Goal: Task Accomplishment & Management: Manage account settings

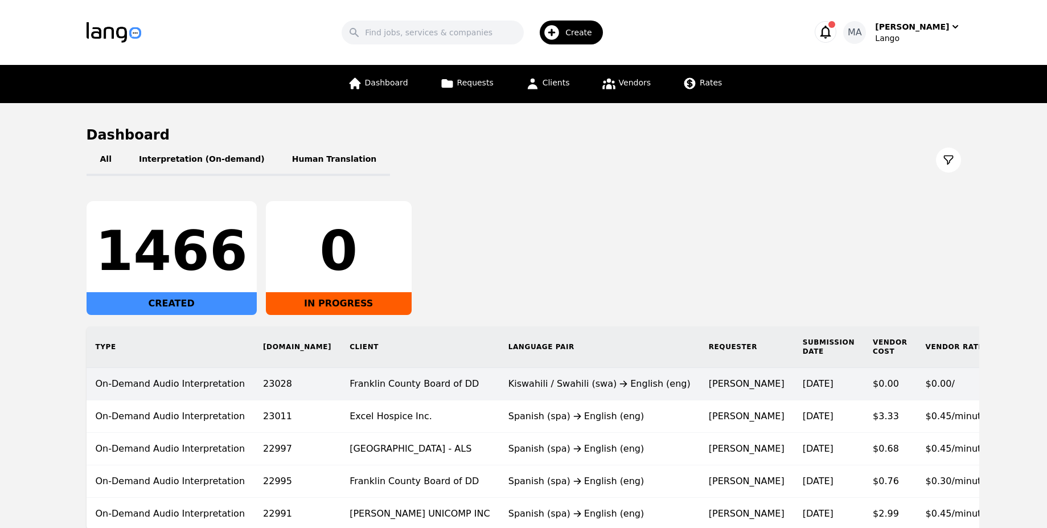
click at [550, 399] on td "Kiswahili / Swahili (swa) English (eng)" at bounding box center [600, 384] width 200 height 32
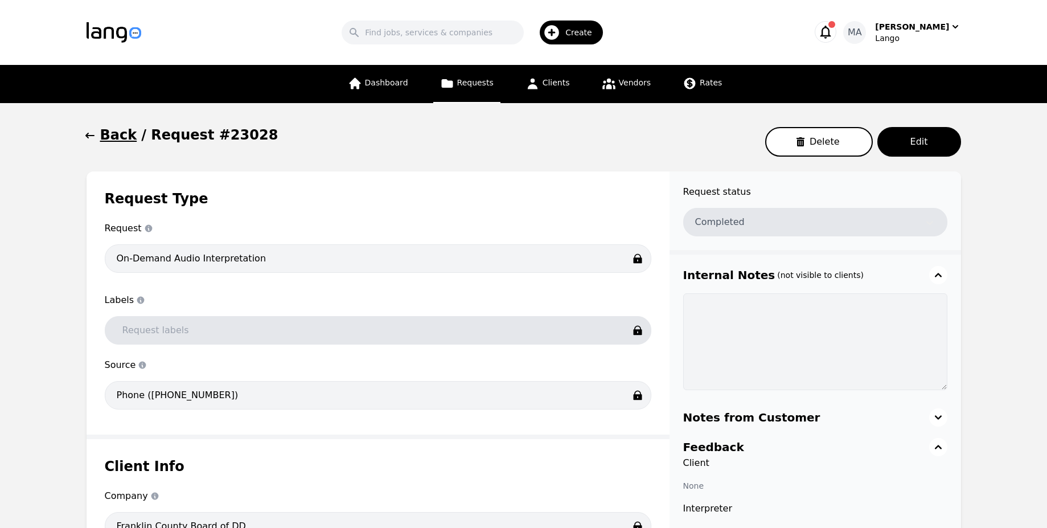
click at [832, 31] on icon "button" at bounding box center [826, 32] width 11 height 13
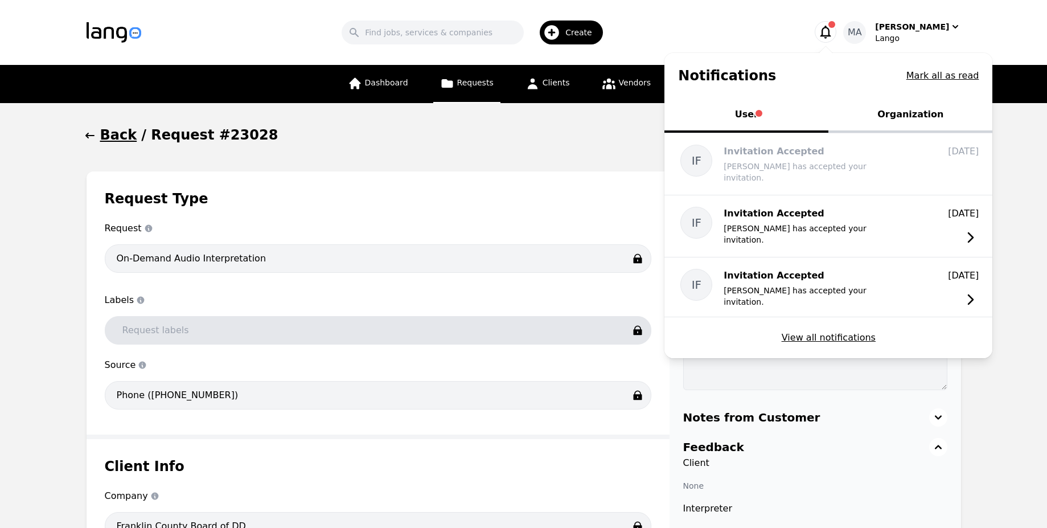
click at [877, 115] on button "Organization" at bounding box center [911, 116] width 164 height 34
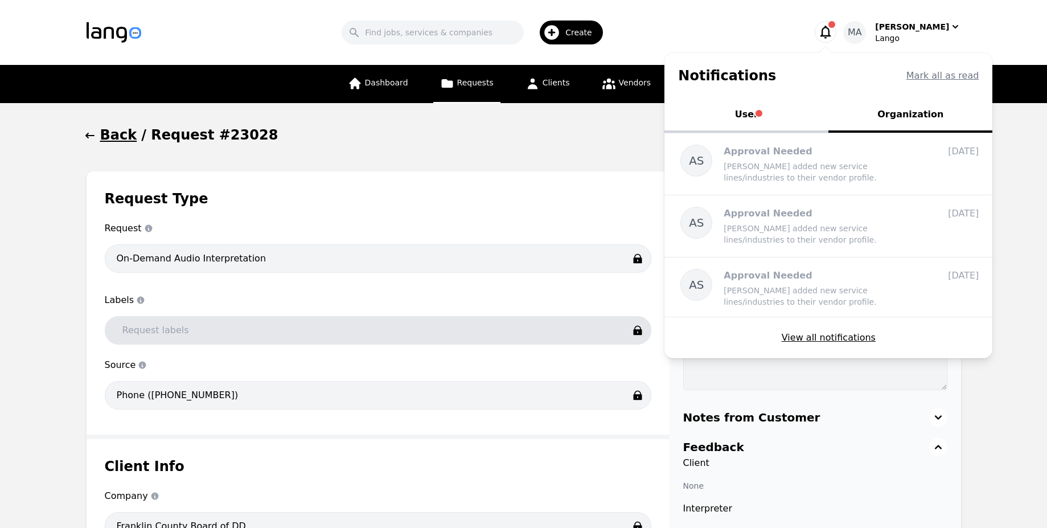
click at [874, 16] on div "Search Create Notifications Mark all as read User Organization IF Invitation Ac…" at bounding box center [524, 32] width 875 height 33
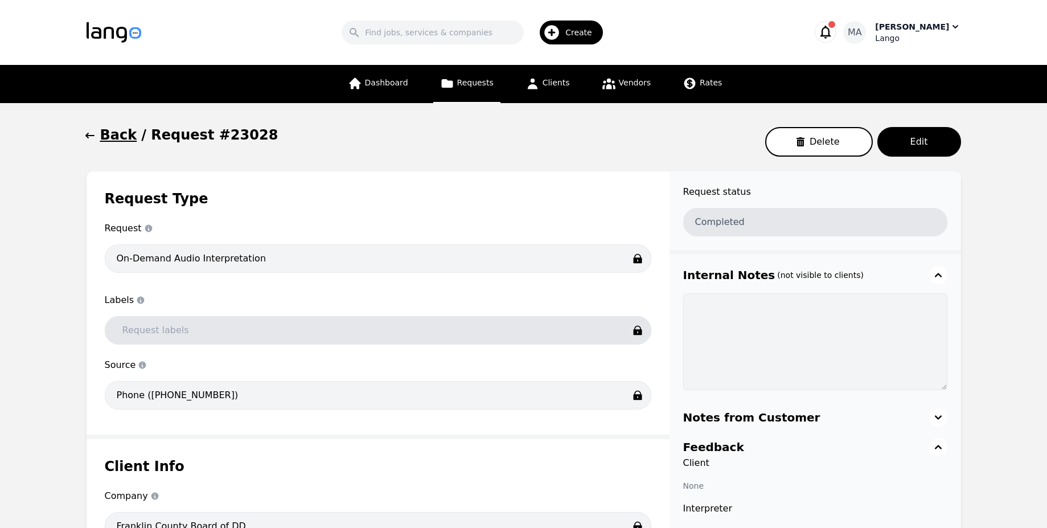
click at [885, 33] on div "MA [PERSON_NAME]" at bounding box center [902, 32] width 117 height 23
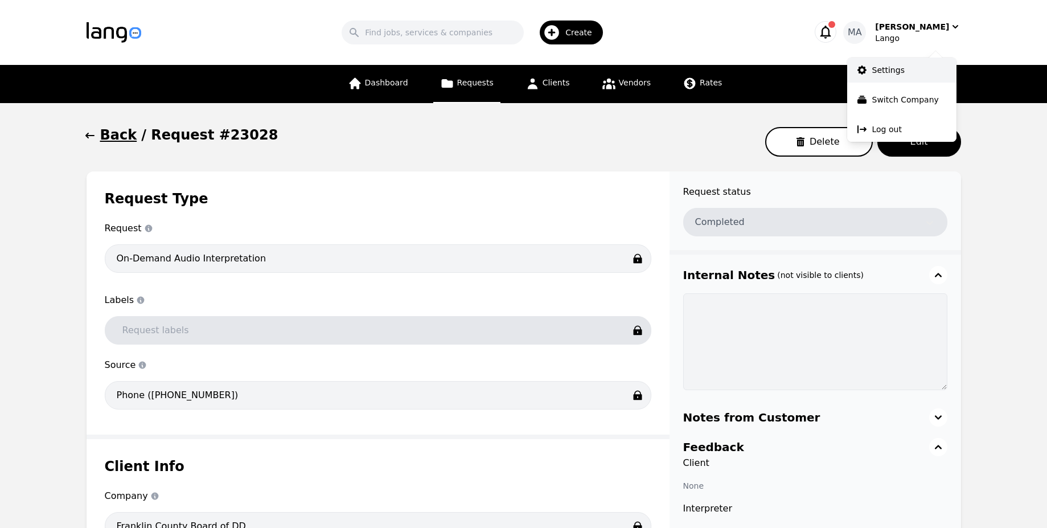
click at [885, 69] on p "Settings" at bounding box center [889, 69] width 32 height 11
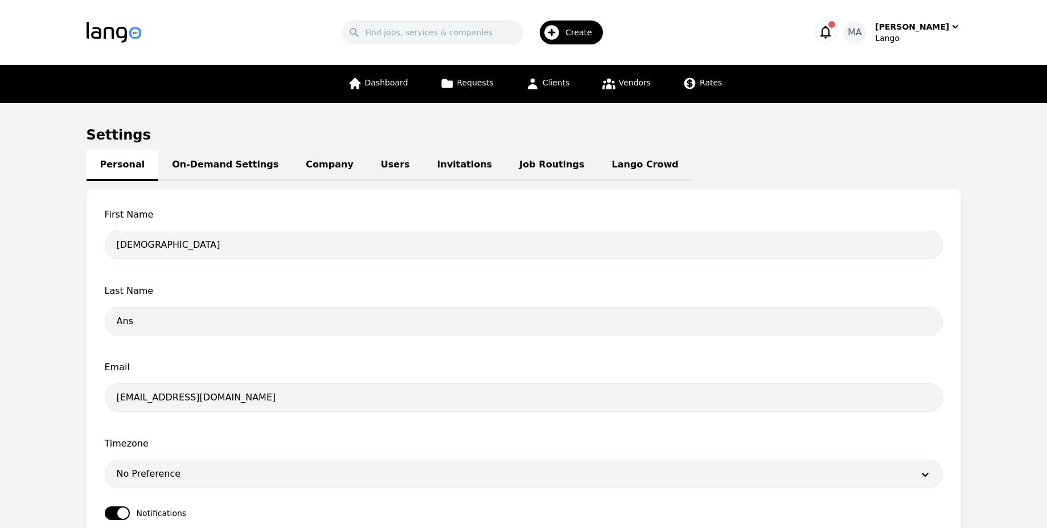
click at [367, 165] on link "Users" at bounding box center [395, 165] width 56 height 31
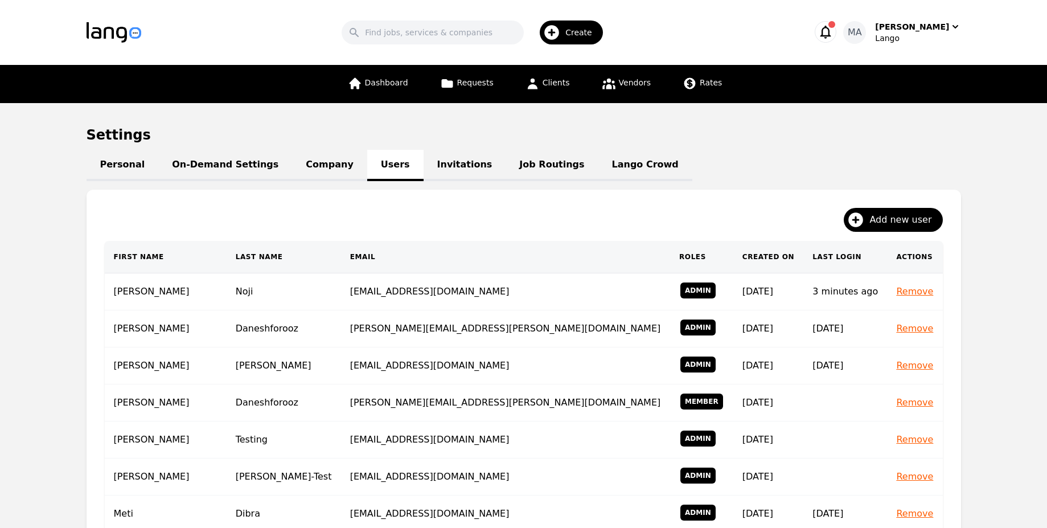
click at [424, 161] on link "Invitations" at bounding box center [465, 165] width 83 height 31
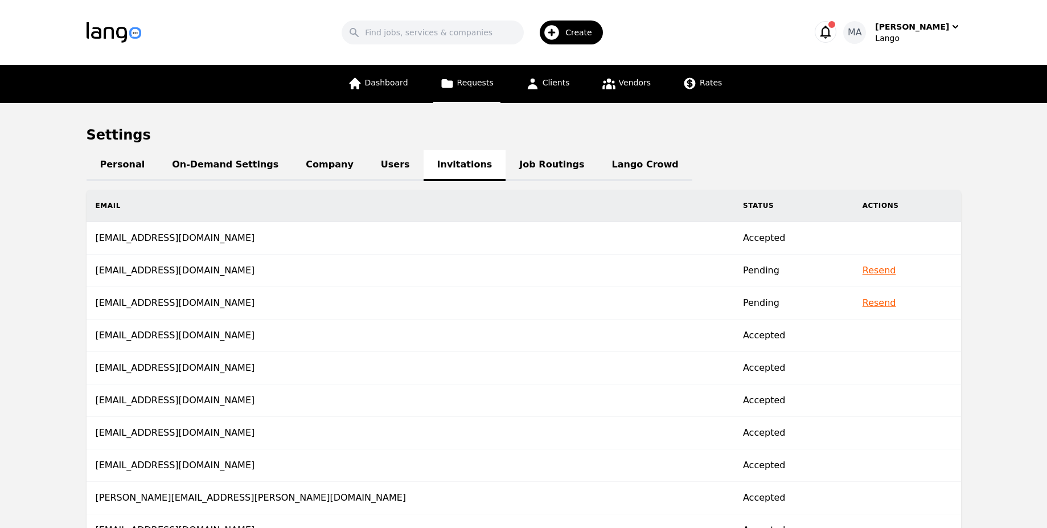
click at [453, 82] on icon at bounding box center [446, 83] width 11 height 9
